Goal: Task Accomplishment & Management: Manage account settings

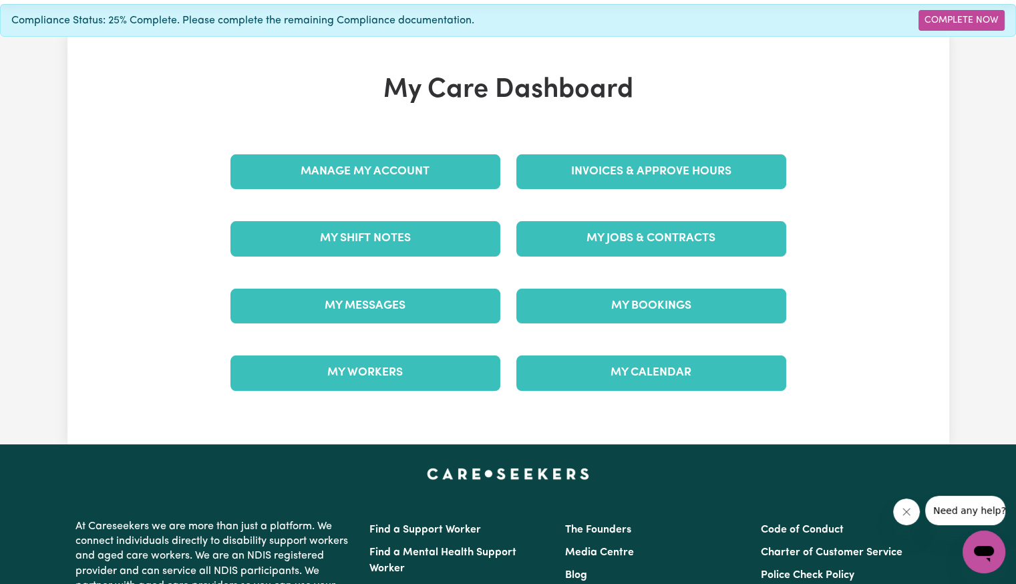
scroll to position [67, 0]
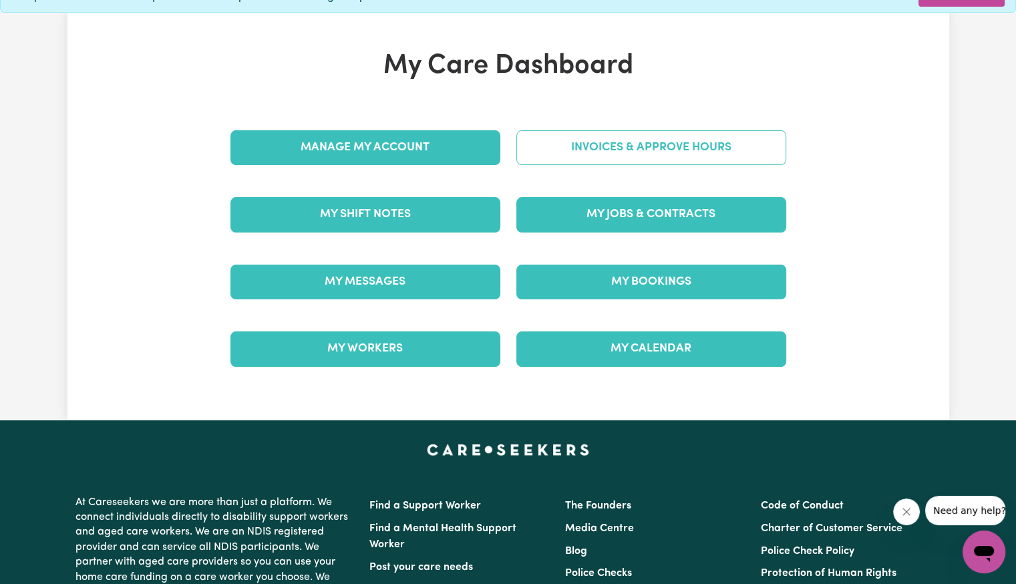
click at [698, 138] on link "Invoices & Approve Hours" at bounding box center [651, 147] width 270 height 35
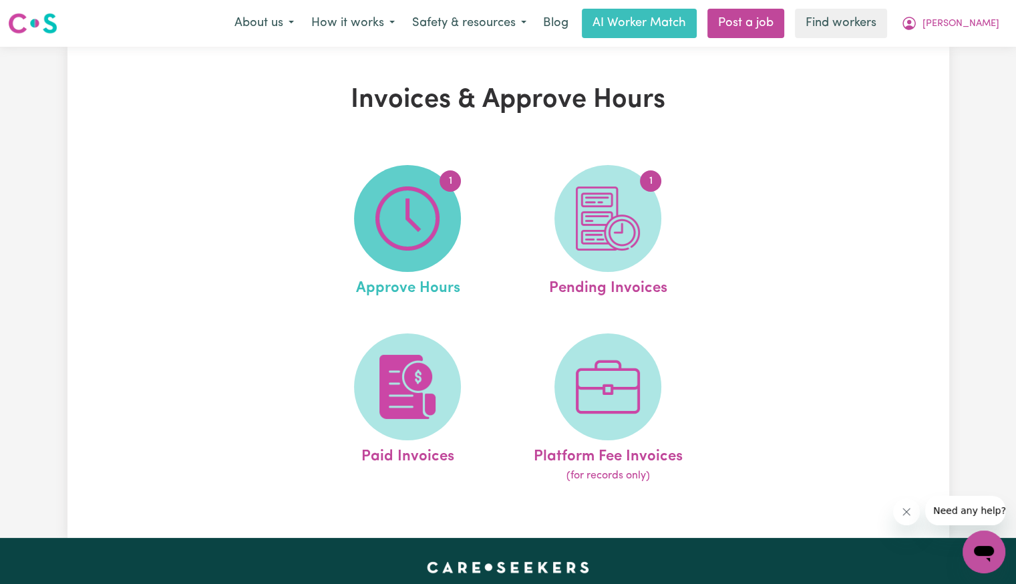
click at [414, 223] on img at bounding box center [407, 218] width 64 height 64
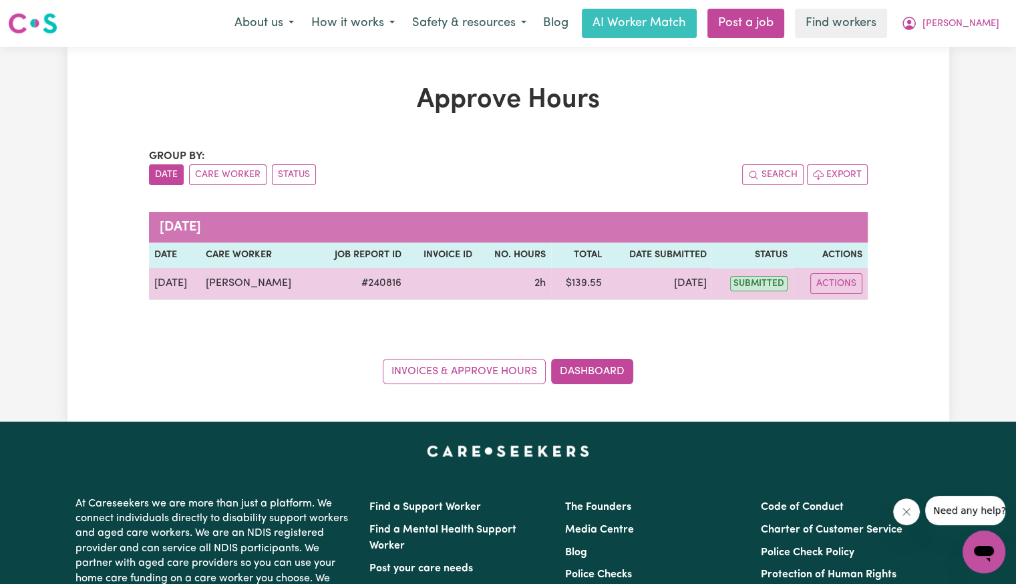
click at [839, 271] on td "Actions" at bounding box center [830, 284] width 75 height 32
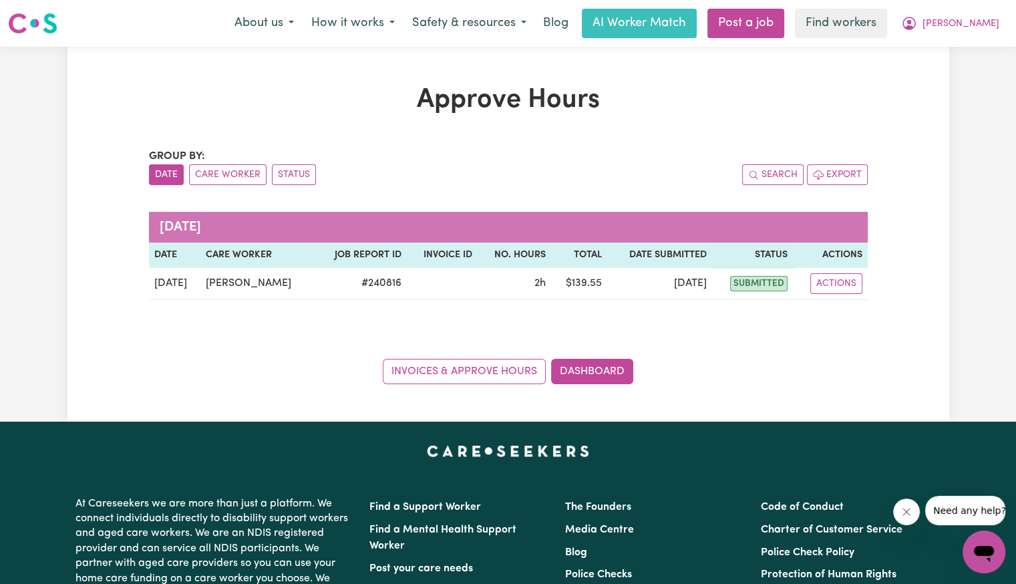
click at [839, 311] on div "Group by: Date Care Worker Status Search Export [DATE] Date Care worker Job Rep…" at bounding box center [508, 266] width 719 height 236
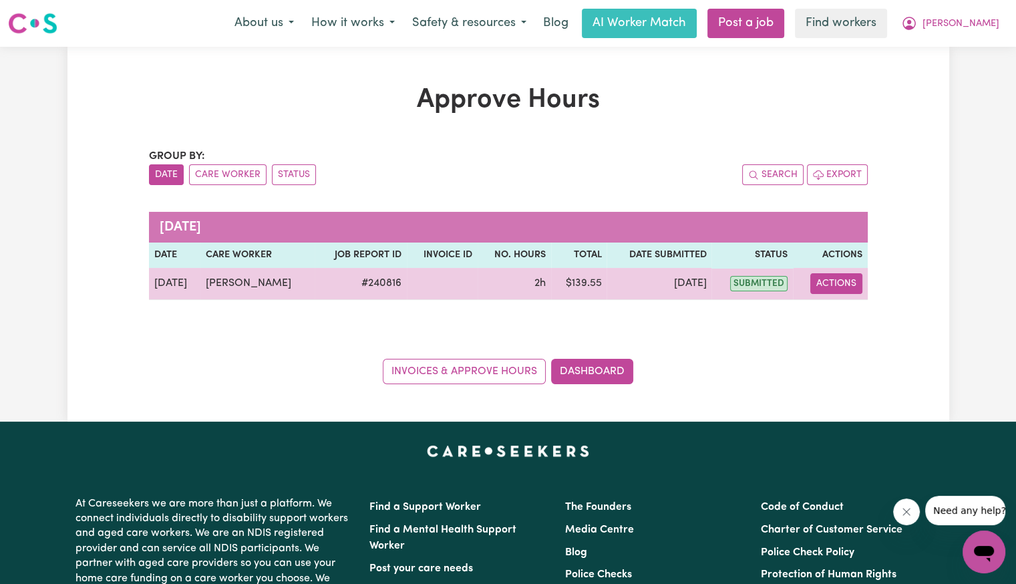
click at [839, 287] on button "Actions" at bounding box center [836, 283] width 52 height 21
click at [839, 311] on link "View Job Report" at bounding box center [869, 314] width 114 height 27
select select "pm"
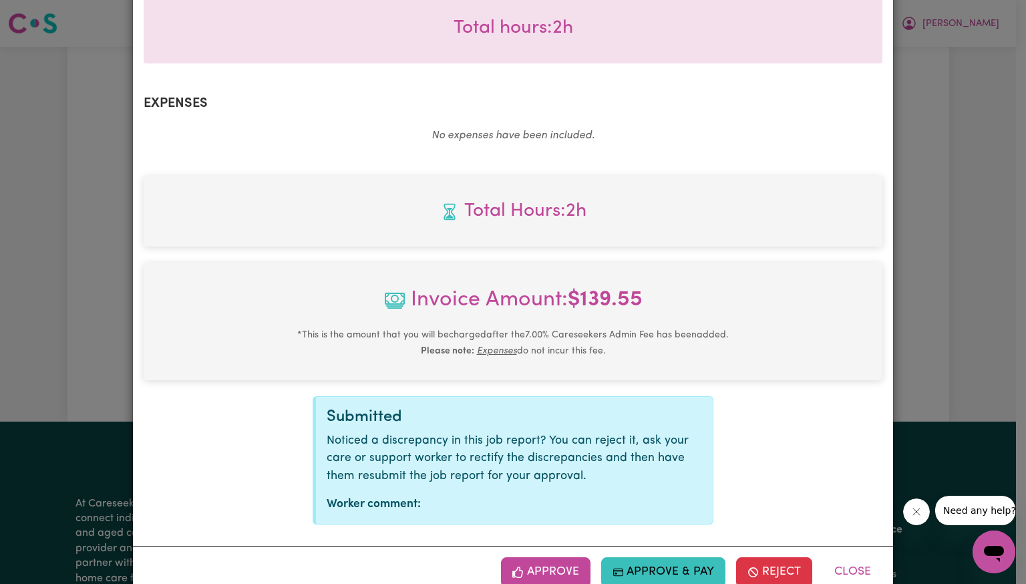
scroll to position [446, 0]
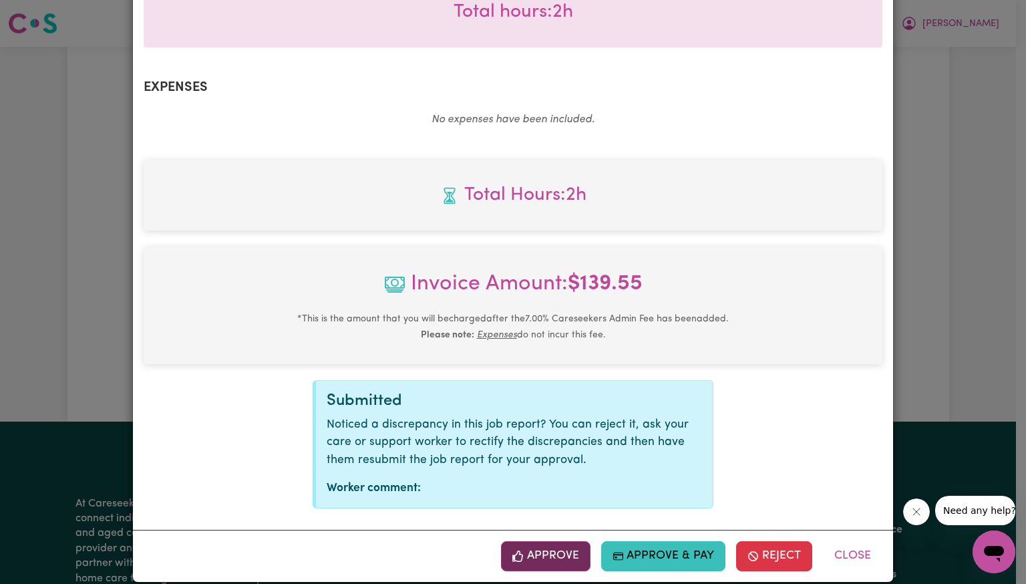
click at [524, 541] on button "Approve" at bounding box center [546, 555] width 90 height 29
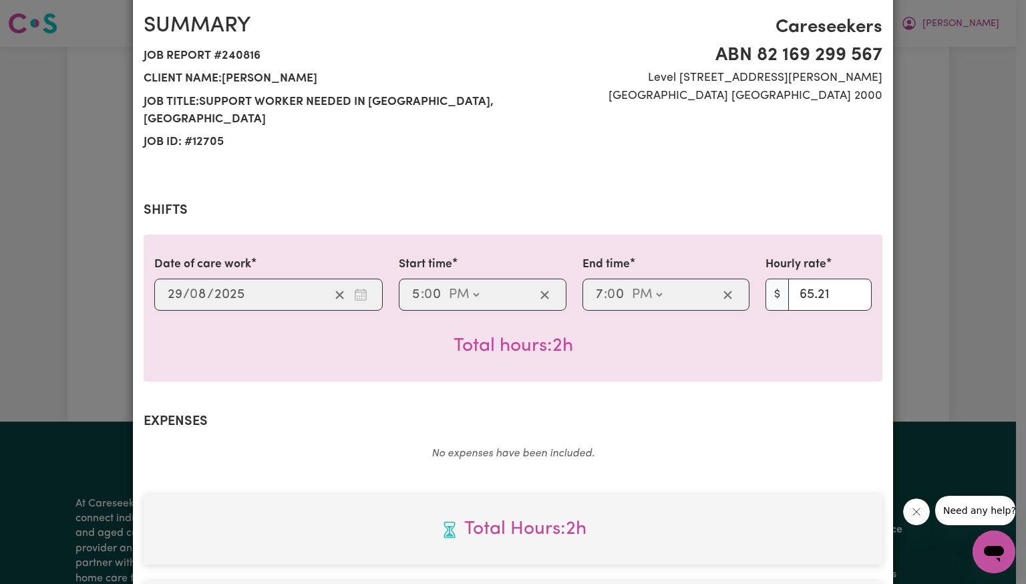
scroll to position [0, 0]
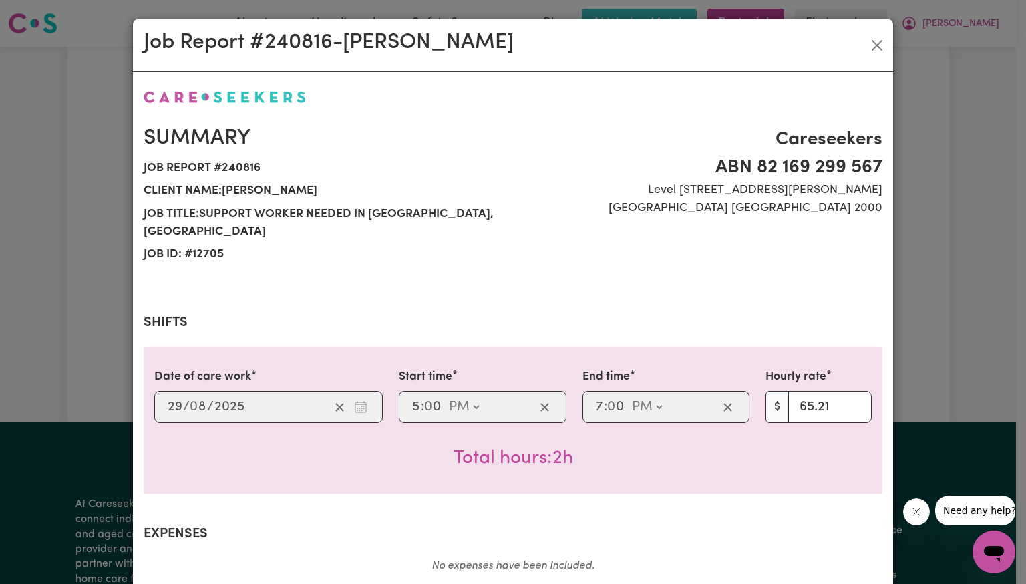
click at [329, 505] on div "Summary Job report # 240816 Client name: [PERSON_NAME] Job title: Support Worke…" at bounding box center [513, 414] width 739 height 652
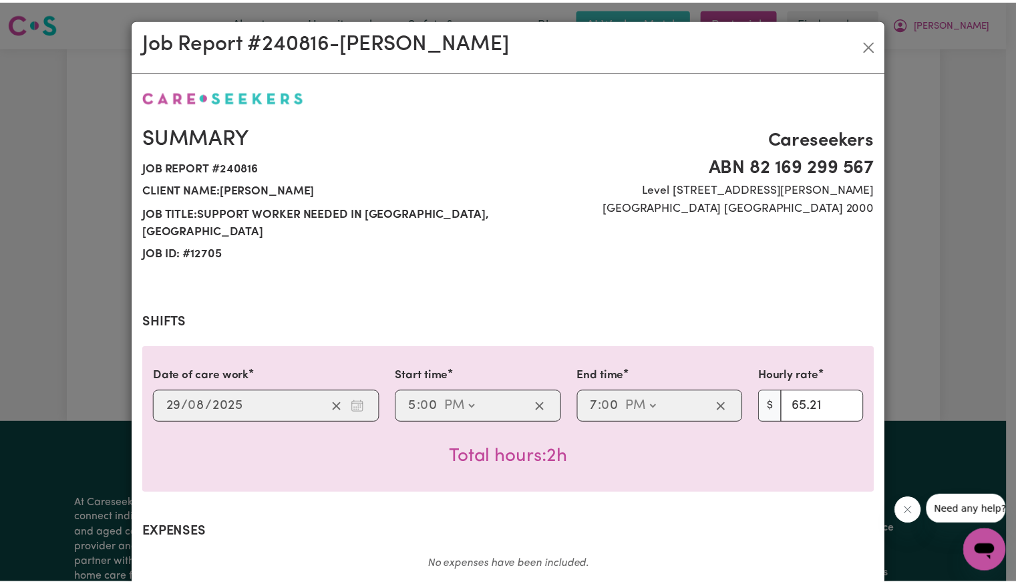
scroll to position [230, 0]
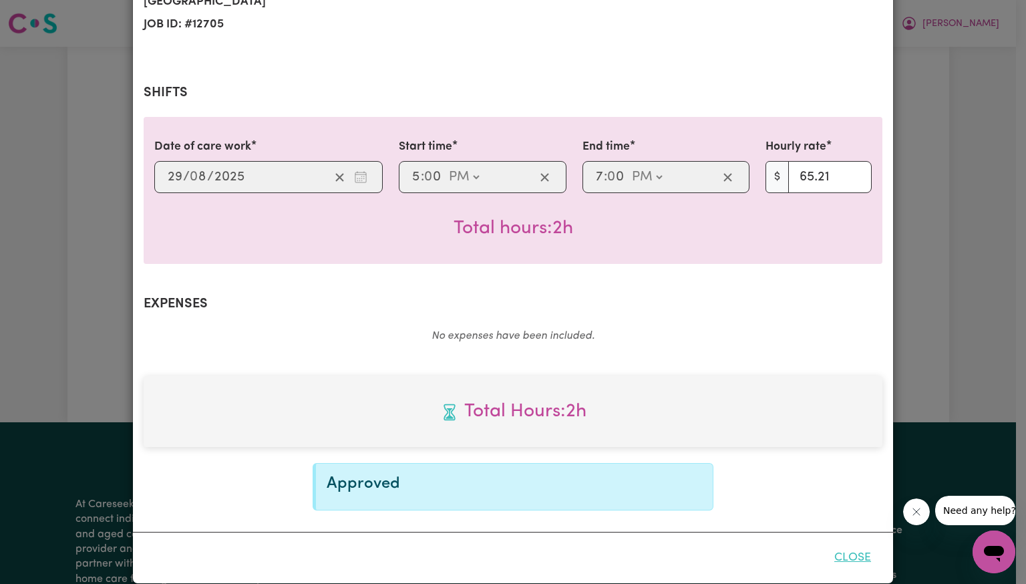
click at [840, 543] on button "Close" at bounding box center [852, 557] width 59 height 29
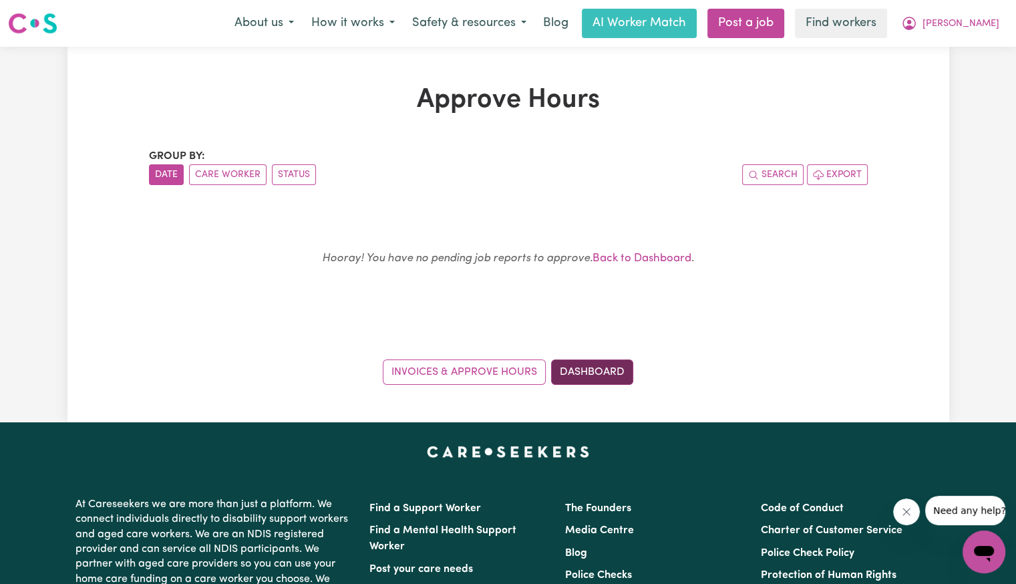
click at [615, 365] on link "Dashboard" at bounding box center [592, 371] width 82 height 25
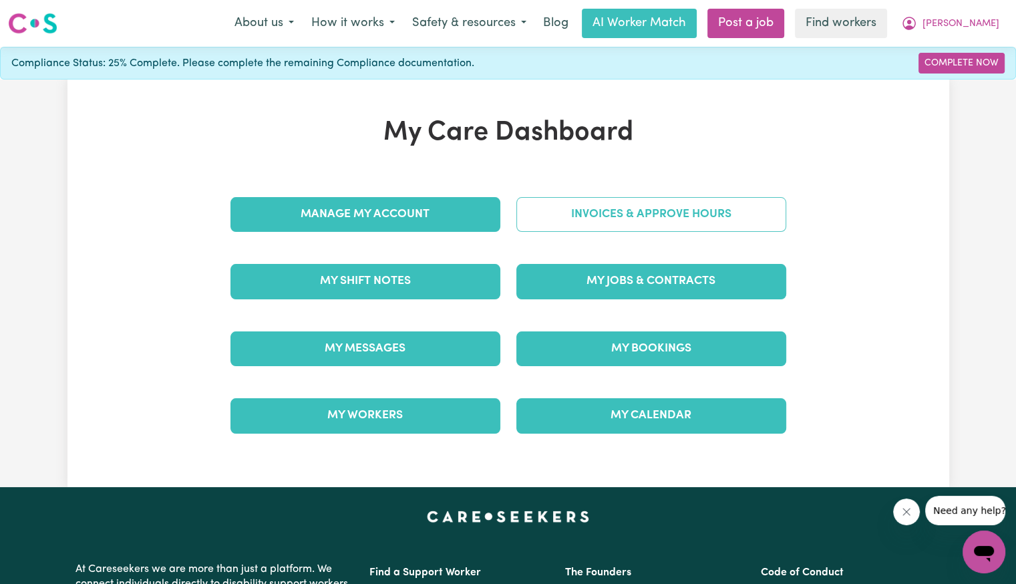
click at [633, 197] on link "Invoices & Approve Hours" at bounding box center [651, 214] width 270 height 35
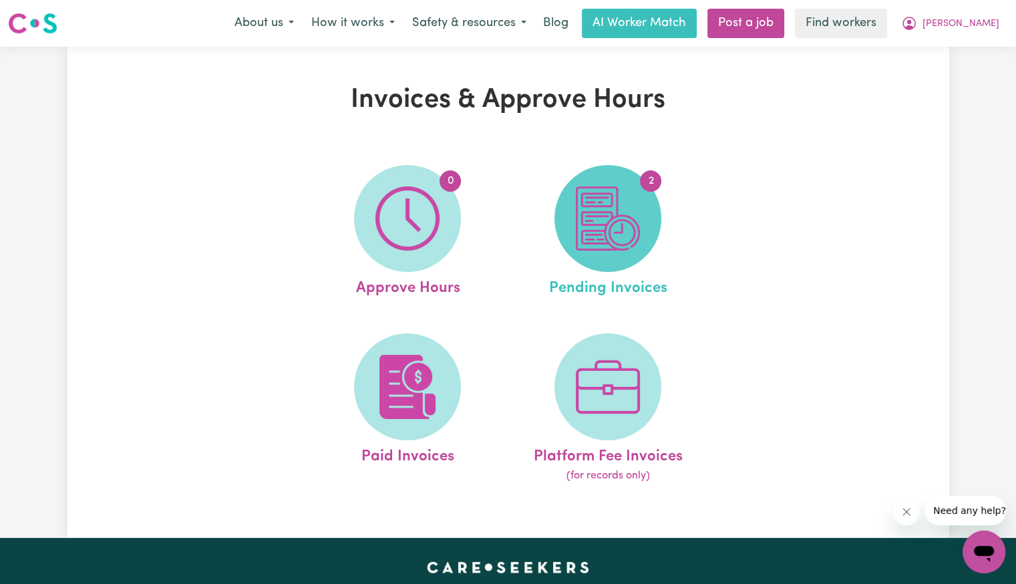
click at [638, 249] on img at bounding box center [608, 218] width 64 height 64
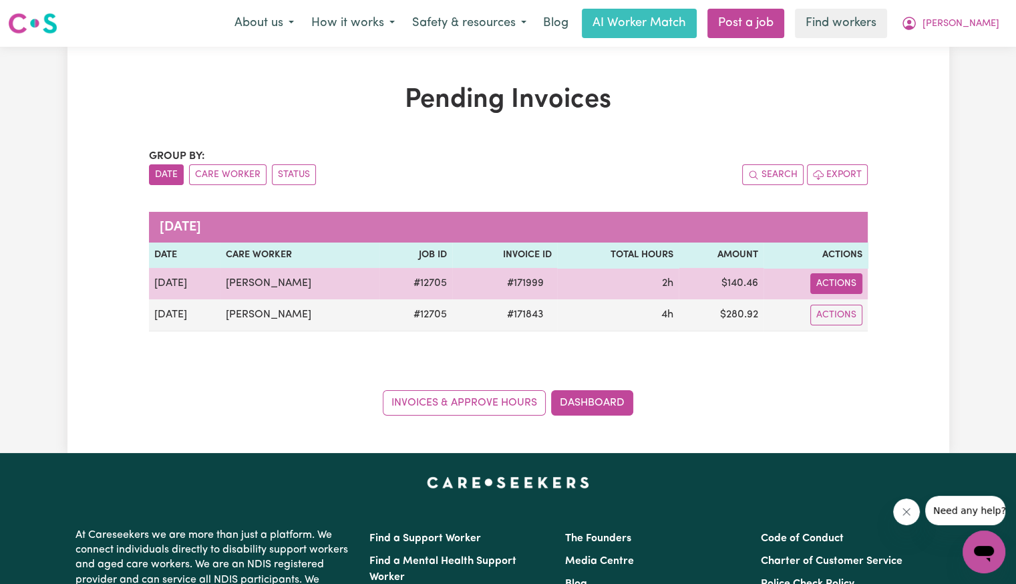
click at [842, 275] on button "Actions" at bounding box center [836, 283] width 52 height 21
click at [842, 319] on link "Download Invoice" at bounding box center [875, 314] width 122 height 27
click at [512, 281] on span "# 171999" at bounding box center [525, 283] width 53 height 16
copy span "171999"
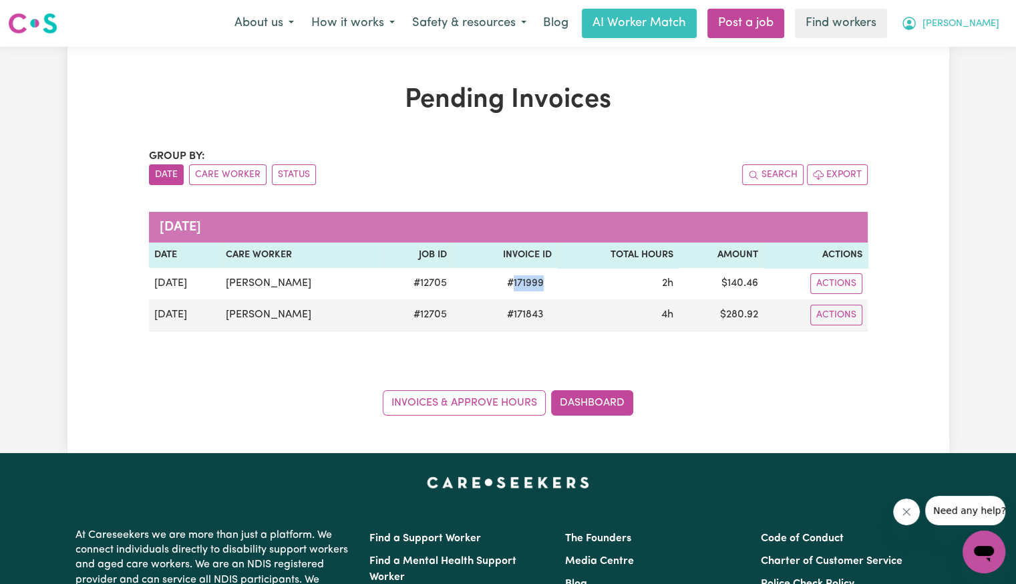
click at [975, 31] on span "[PERSON_NAME]" at bounding box center [961, 24] width 77 height 15
click at [966, 69] on link "Logout" at bounding box center [955, 76] width 106 height 25
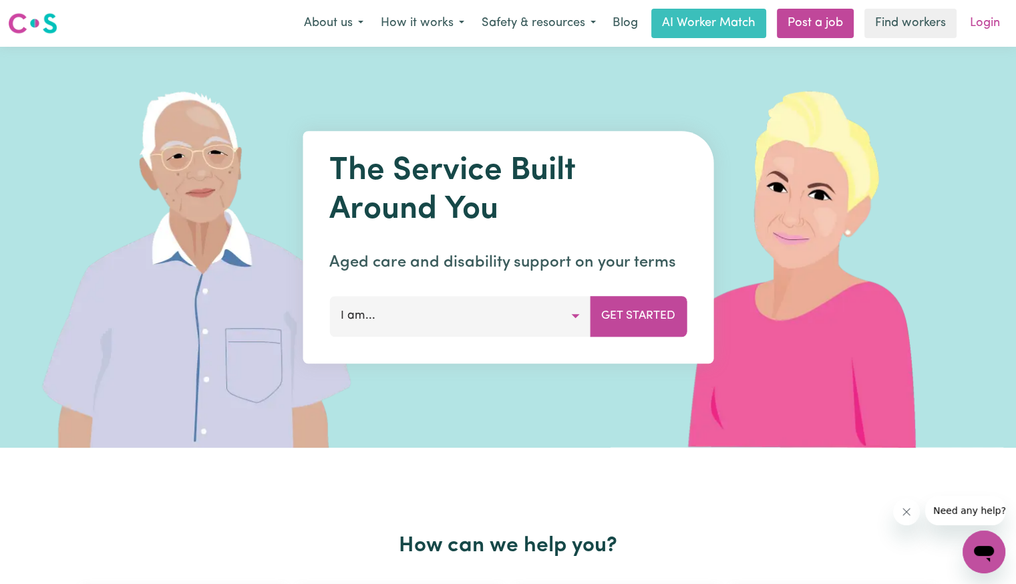
click at [990, 25] on link "Login" at bounding box center [985, 23] width 46 height 29
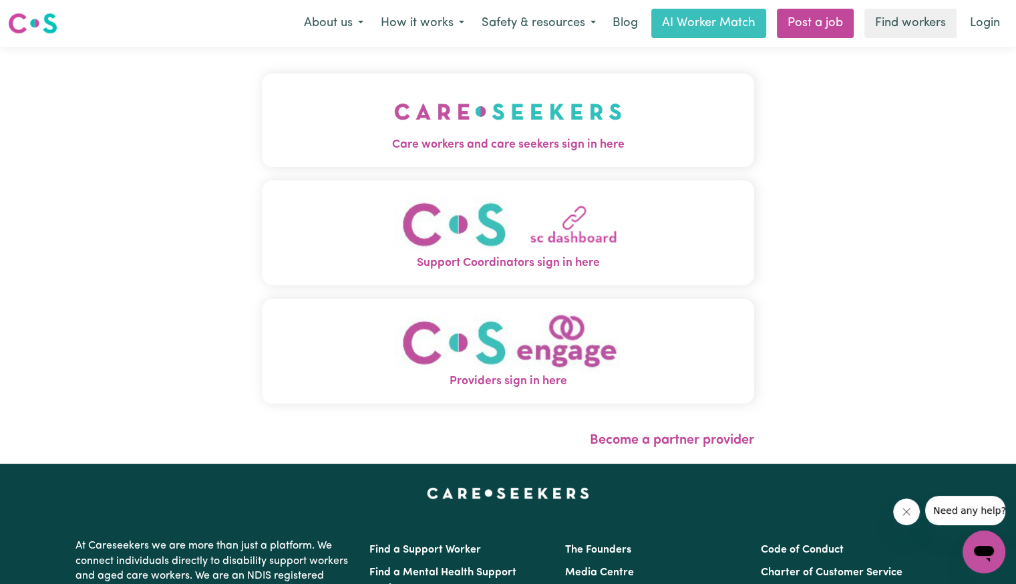
click at [518, 134] on img "Care workers and care seekers sign in here" at bounding box center [508, 111] width 228 height 49
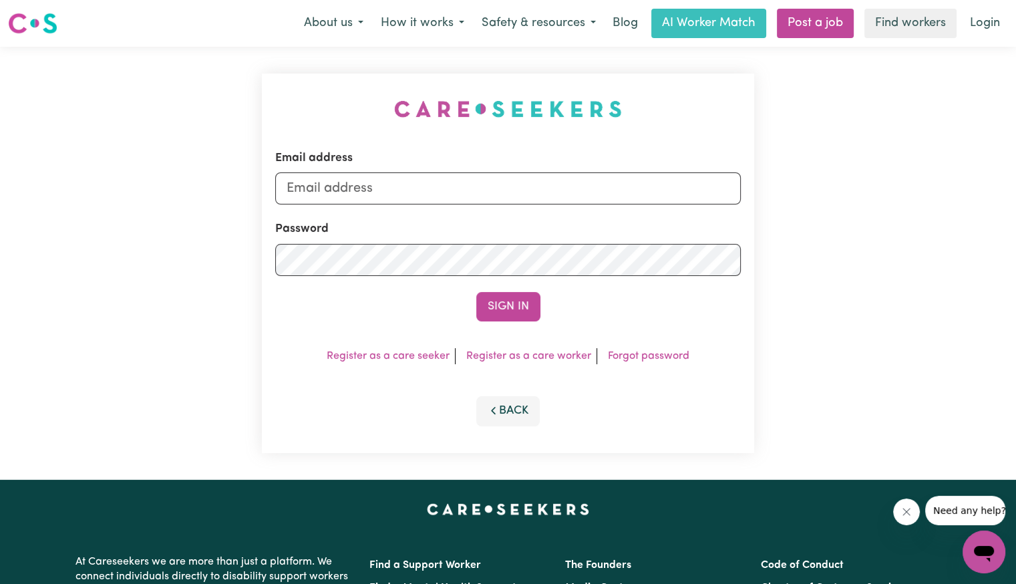
drag, startPoint x: 496, startPoint y: 206, endPoint x: 482, endPoint y: 200, distance: 14.9
click at [494, 206] on form "Email address Password Sign In" at bounding box center [508, 236] width 466 height 172
click at [460, 196] on input "Email address" at bounding box center [508, 188] width 466 height 32
drag, startPoint x: 355, startPoint y: 190, endPoint x: 990, endPoint y: 188, distance: 634.1
click at [990, 188] on div "Email address [EMAIL_ADDRESS][DOMAIN_NAME] Password Sign In Register as a care …" at bounding box center [508, 263] width 1016 height 433
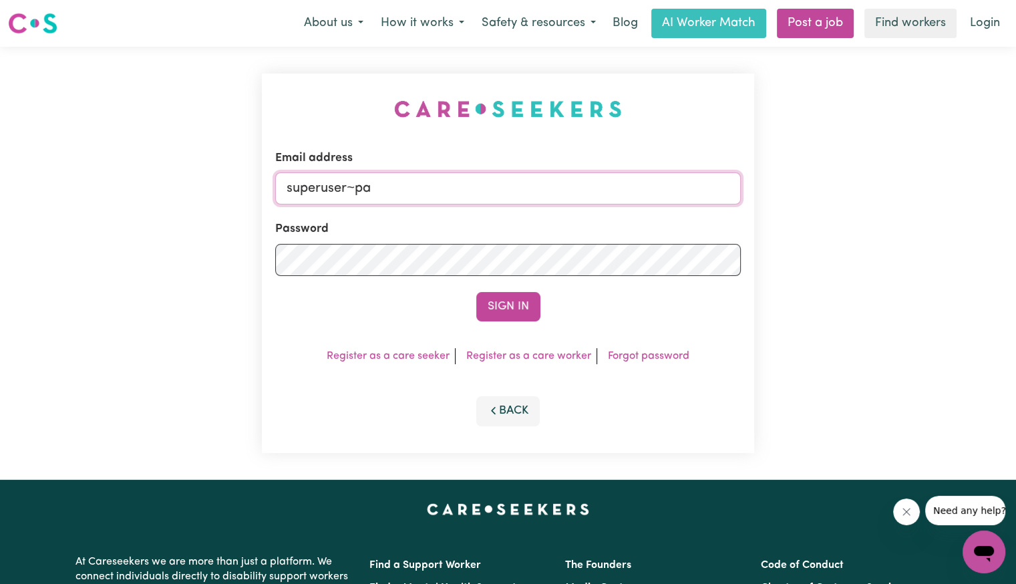
type input "[EMAIL_ADDRESS][DOMAIN_NAME]"
click at [476, 292] on button "Sign In" at bounding box center [508, 306] width 64 height 29
